Goal: Find contact information: Find contact information

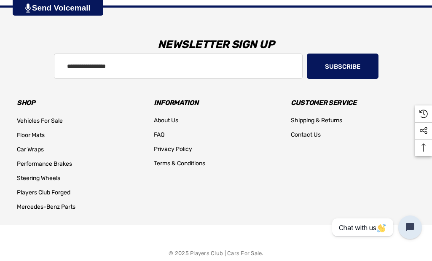
scroll to position [1504, 0]
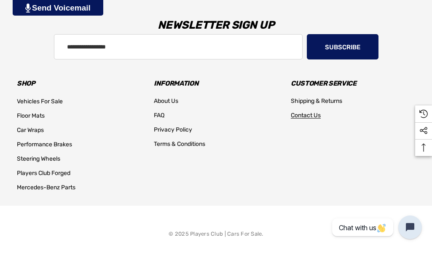
click at [306, 115] on span "Contact Us" at bounding box center [306, 115] width 30 height 7
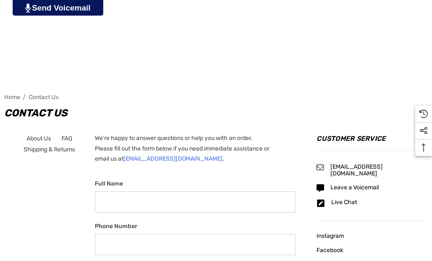
scroll to position [253, 0]
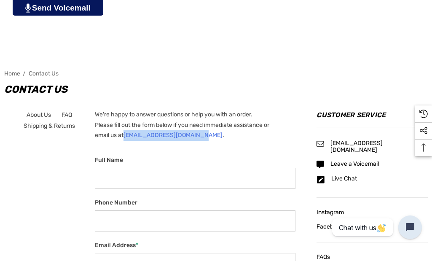
drag, startPoint x: 201, startPoint y: 132, endPoint x: 128, endPoint y: 131, distance: 72.9
click at [128, 131] on p "We're happy to answer questions or help you with an order. Please fill out the …" at bounding box center [195, 125] width 201 height 31
copy link "info@playersclubcars.com"
